Goal: Navigation & Orientation: Find specific page/section

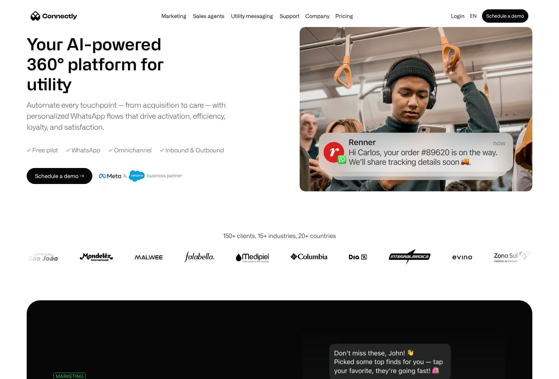
scroll to position [39, 0]
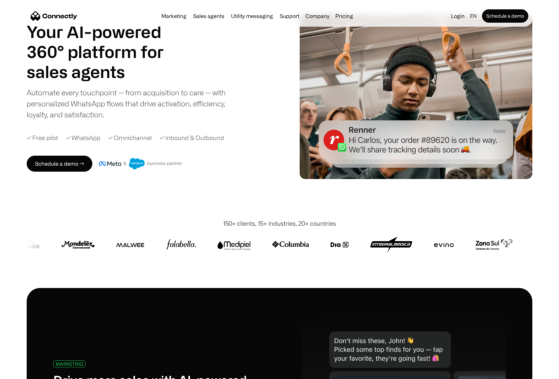
click at [201, 178] on div "Your AI-powered 360° platform for sales agents support utility sales agents Sli…" at bounding box center [280, 97] width 506 height 164
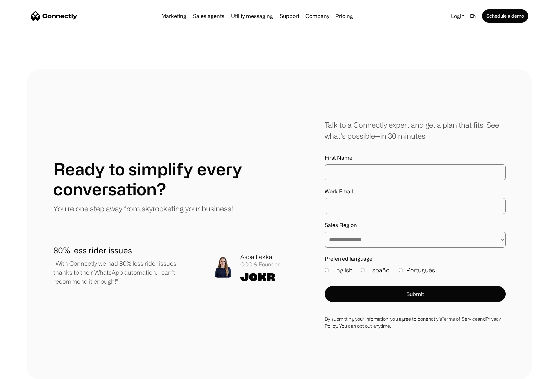
scroll to position [3675, 0]
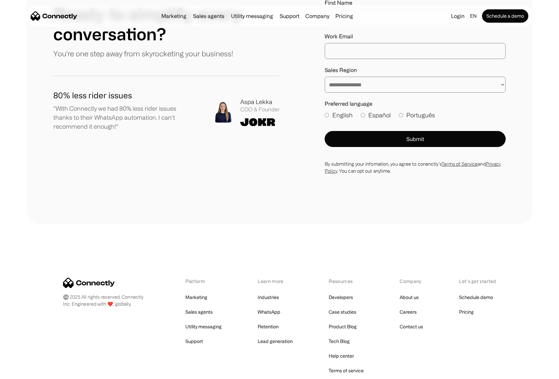
click at [120, 224] on div "©️ 2025 All rights reserved. Connectly Inc. Engineered with ❤️, globally. Platf…" at bounding box center [280, 333] width 506 height 219
click at [211, 224] on div "©️ 2025 All rights reserved. Connectly Inc. Engineered with ❤️, globally. Platf…" at bounding box center [280, 333] width 506 height 219
click at [412, 293] on link "About us" at bounding box center [409, 297] width 19 height 9
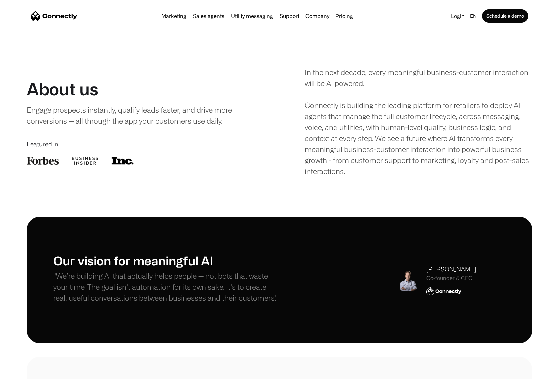
click at [76, 156] on div "Featured in:" at bounding box center [141, 152] width 228 height 25
click at [56, 157] on img at bounding box center [43, 161] width 32 height 8
click at [109, 164] on div at bounding box center [141, 161] width 228 height 8
click at [130, 165] on div "About us Engage prospects instantly, qualify leads faster, and drive more conve…" at bounding box center [280, 122] width 506 height 110
click at [335, 220] on div "Our vision for meaningful AI "We’re building AI that actually helps people — no…" at bounding box center [280, 280] width 506 height 127
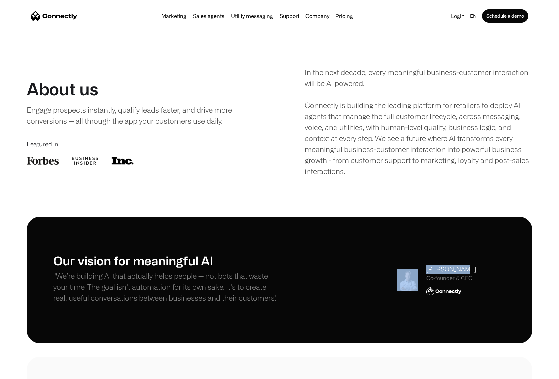
drag, startPoint x: 456, startPoint y: 271, endPoint x: 334, endPoint y: 263, distance: 122.0
click at [335, 263] on div "Our vision for meaningful AI "We’re building AI that actually helps people — no…" at bounding box center [279, 279] width 453 height 53
click at [351, 238] on div "Our vision for meaningful AI "We’re building AI that actually helps people — no…" at bounding box center [280, 280] width 506 height 127
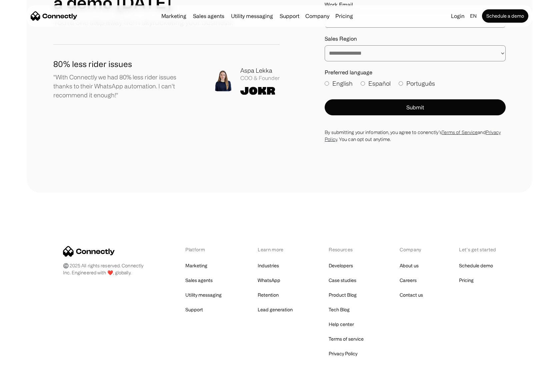
scroll to position [887, 0]
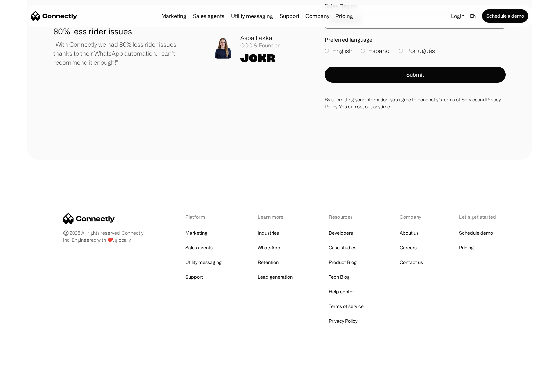
click at [450, 286] on div "Platform Marketing Sales agents Utility messaging Support Learn more Industries…" at bounding box center [280, 269] width 434 height 112
